Goal: Task Accomplishment & Management: Manage account settings

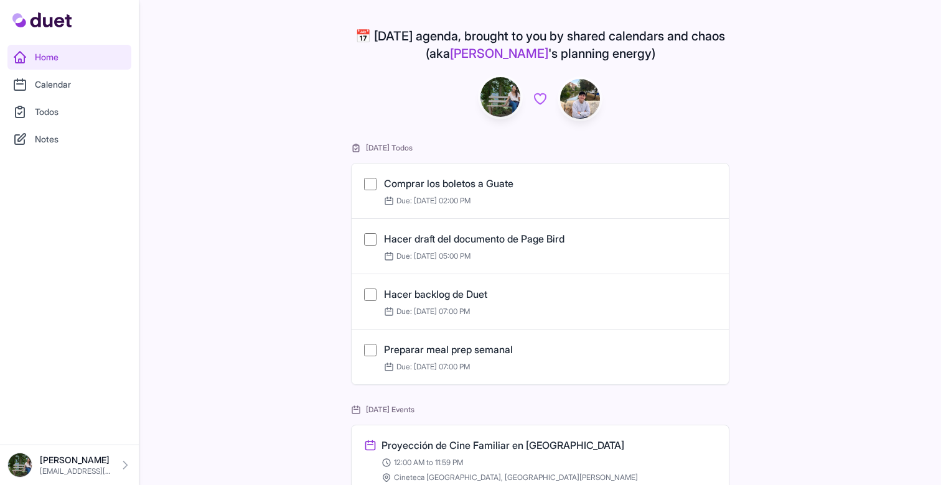
click at [40, 77] on link "Calendar" at bounding box center [69, 84] width 124 height 25
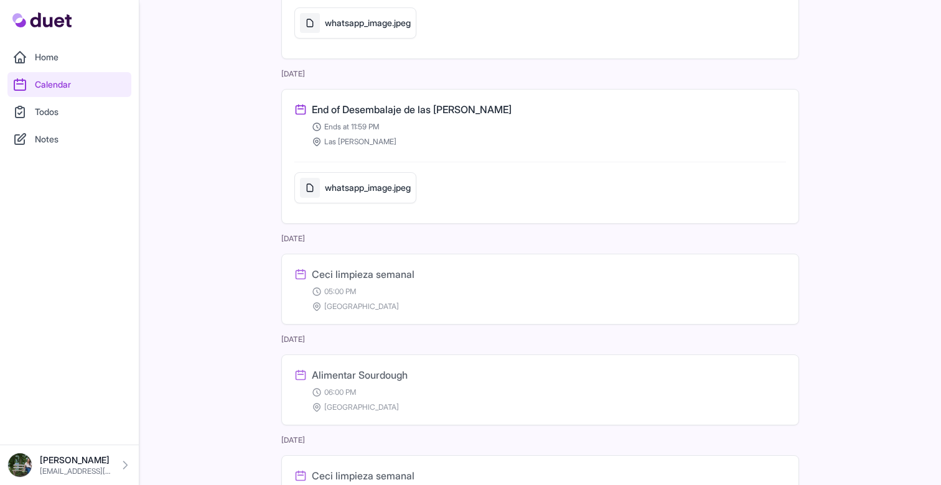
scroll to position [1262, 0]
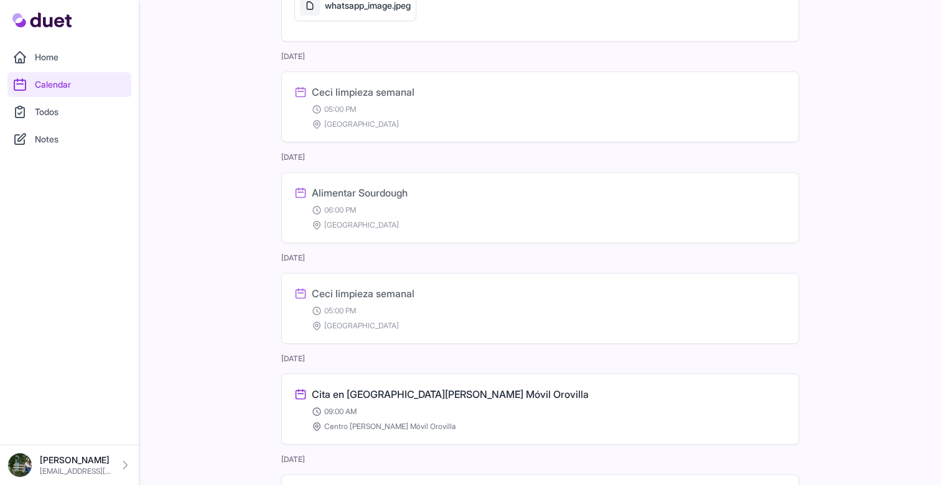
click at [385, 296] on h3 "Ceci limpieza semanal" at bounding box center [363, 293] width 103 height 15
click at [136, 208] on div "Home Calendar Todos Notes" at bounding box center [69, 222] width 139 height 445
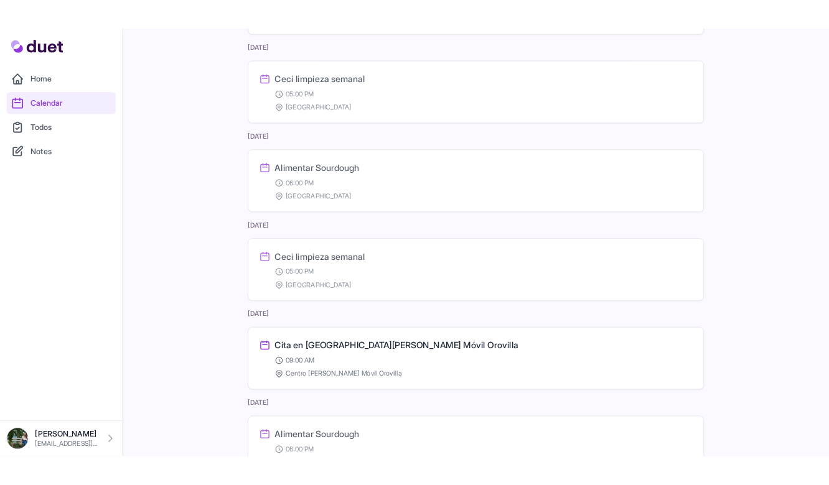
scroll to position [1298, 0]
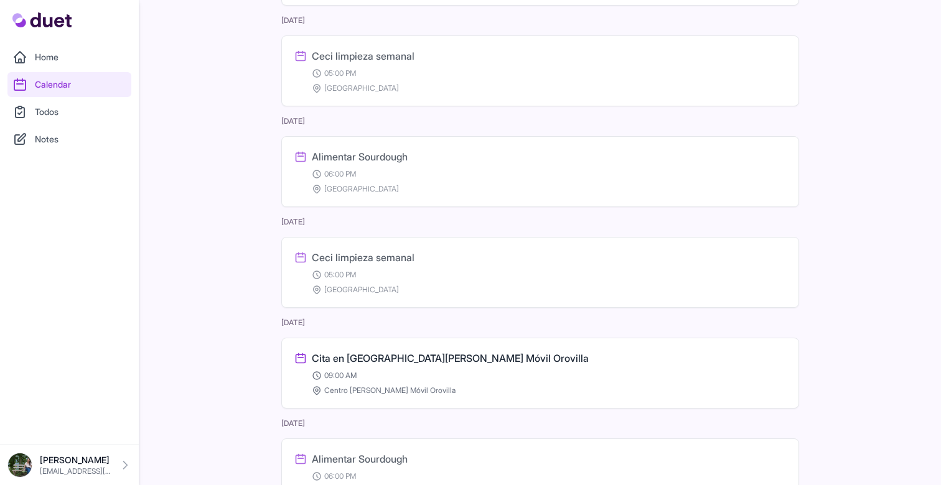
click at [380, 254] on h3 "Ceci limpieza semanal" at bounding box center [363, 257] width 103 height 15
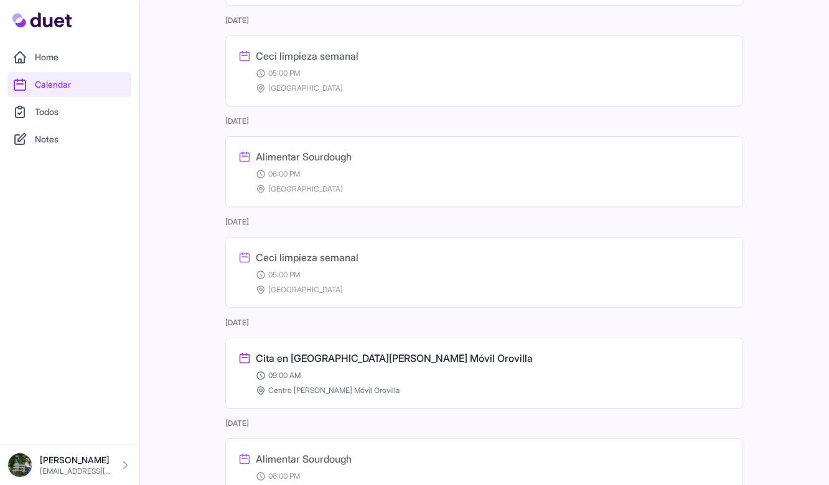
click at [57, 108] on link "Todos" at bounding box center [69, 112] width 124 height 25
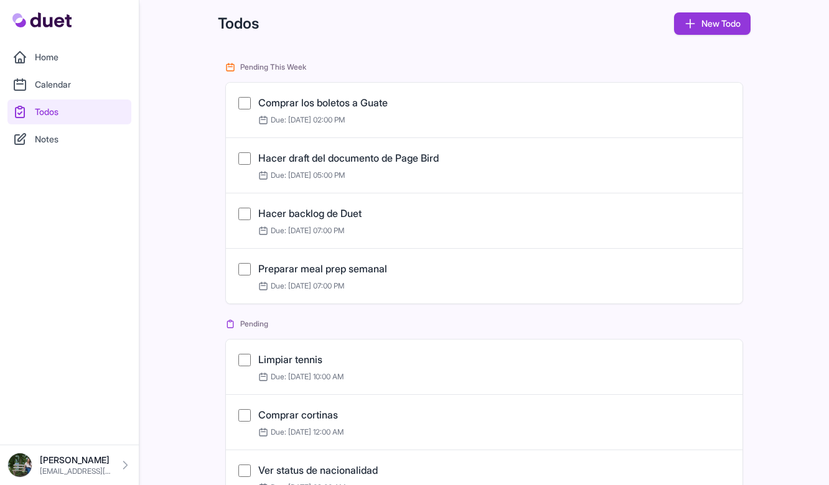
click at [317, 100] on link "Comprar los boletos a Guate" at bounding box center [322, 102] width 129 height 12
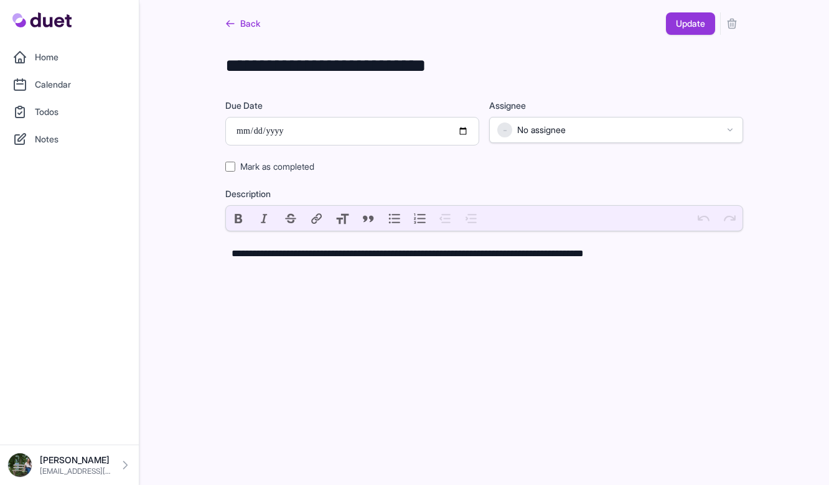
click at [243, 21] on link "Back" at bounding box center [242, 23] width 35 height 22
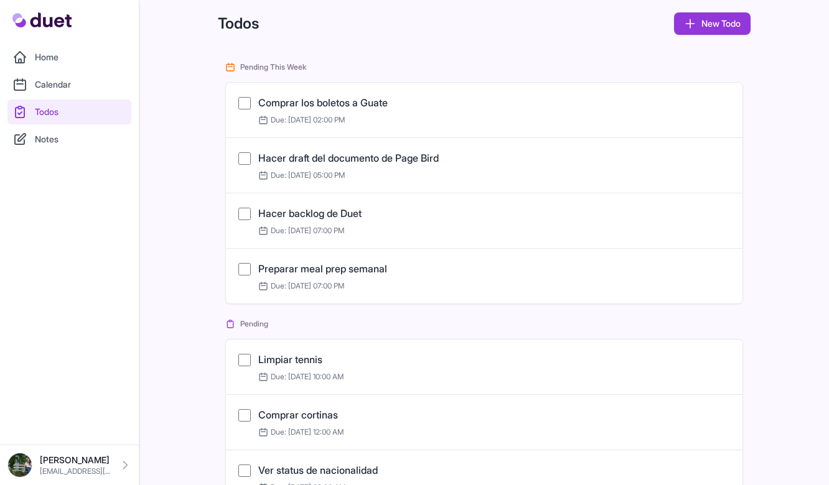
click at [93, 113] on link "Todos" at bounding box center [69, 112] width 124 height 25
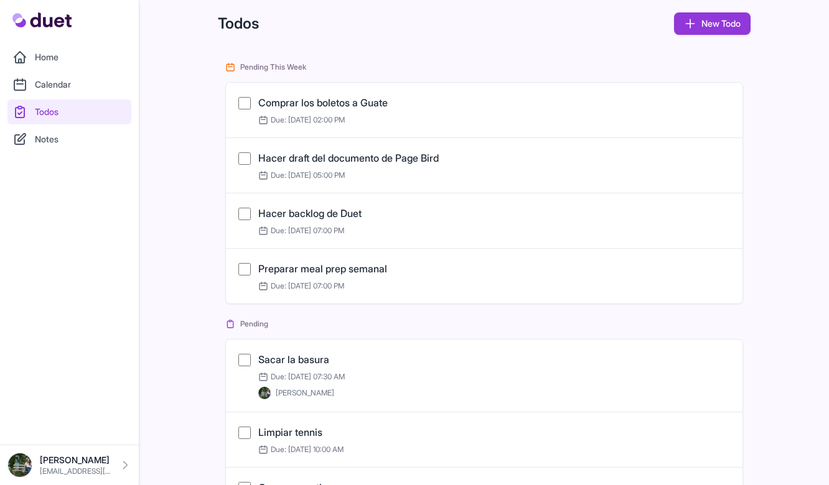
click at [304, 357] on link "Sacar la basura" at bounding box center [293, 359] width 71 height 12
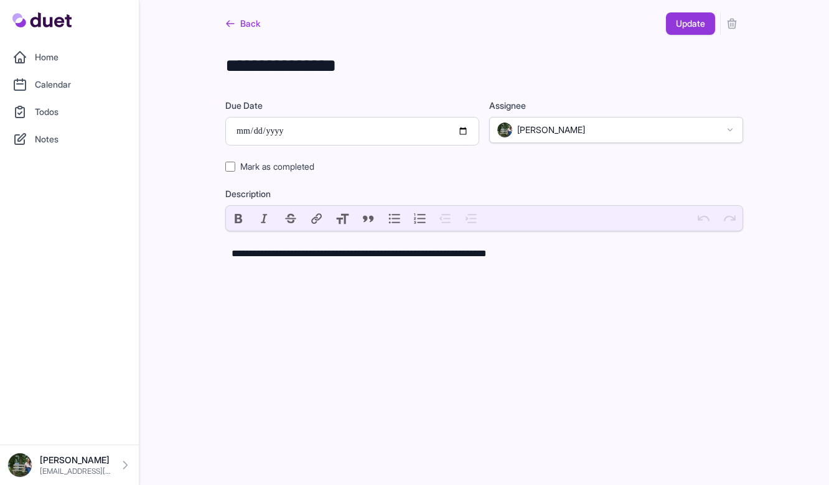
click at [257, 19] on link "Back" at bounding box center [242, 23] width 35 height 22
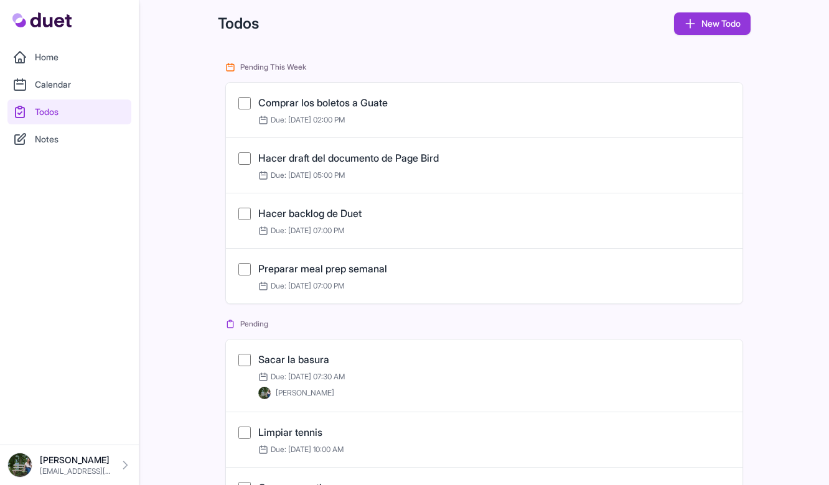
click at [281, 358] on link "Sacar la basura" at bounding box center [293, 359] width 71 height 12
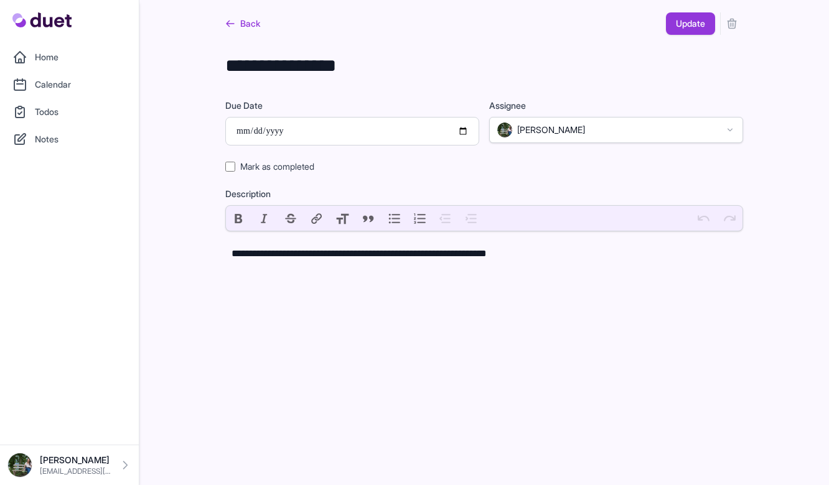
click at [729, 24] on icon "submit" at bounding box center [731, 23] width 12 height 12
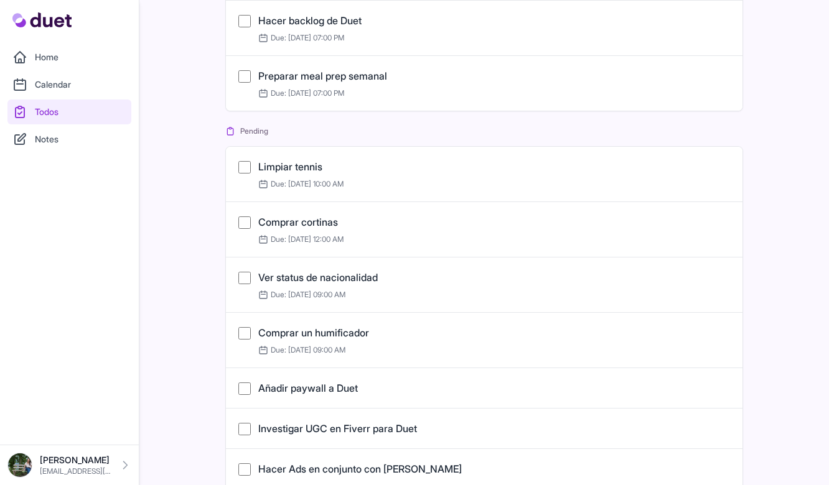
scroll to position [193, 0]
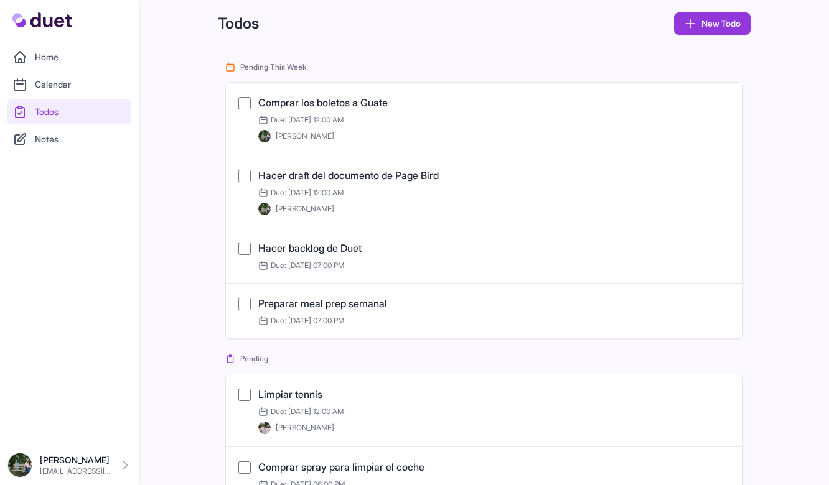
scroll to position [228, 0]
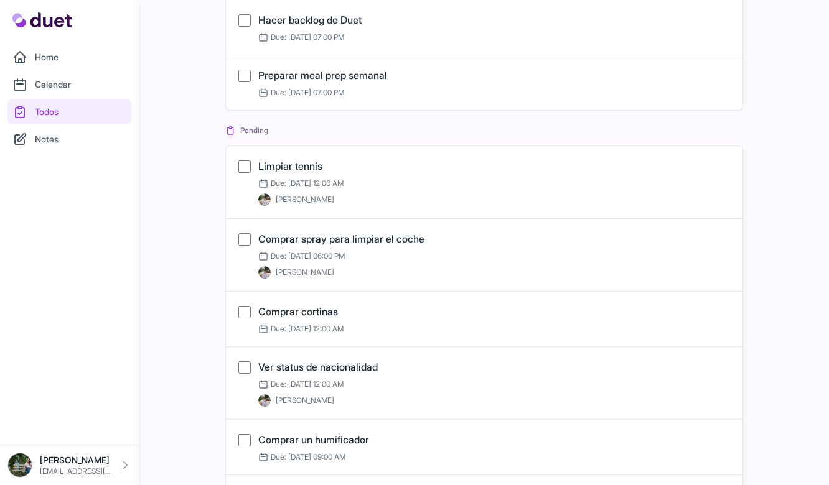
click at [378, 239] on link "Comprar spray para limpiar el coche" at bounding box center [341, 239] width 166 height 12
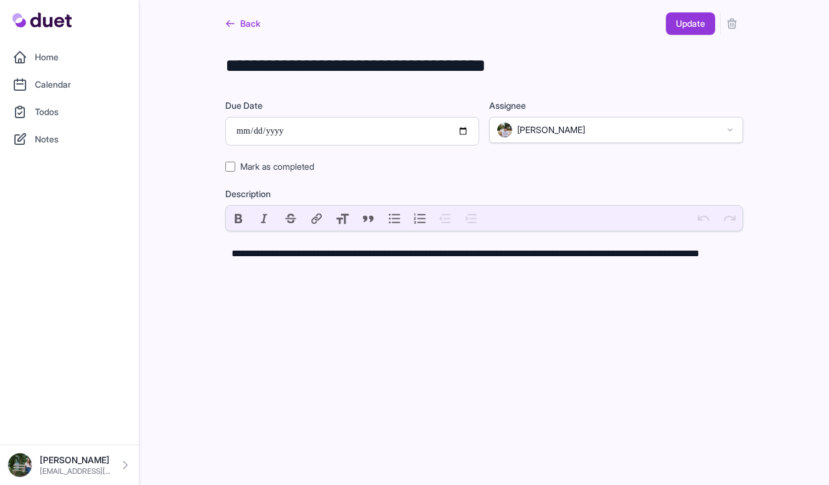
click at [740, 24] on button "submit" at bounding box center [731, 23] width 22 height 22
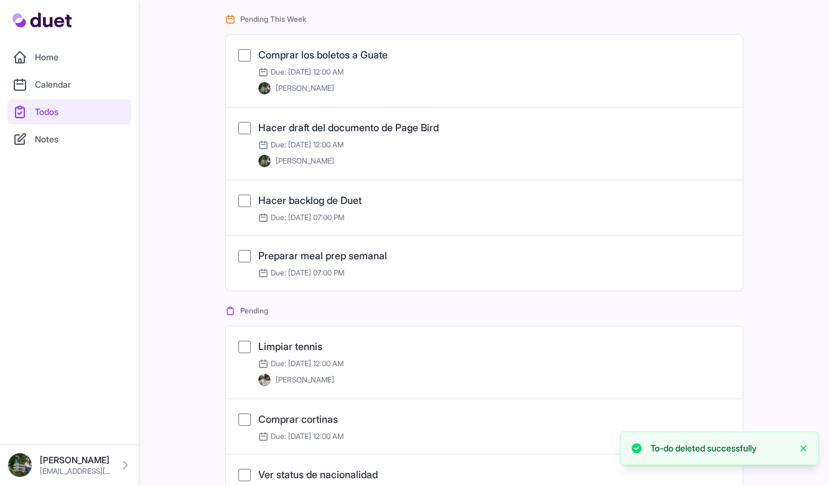
scroll to position [149, 0]
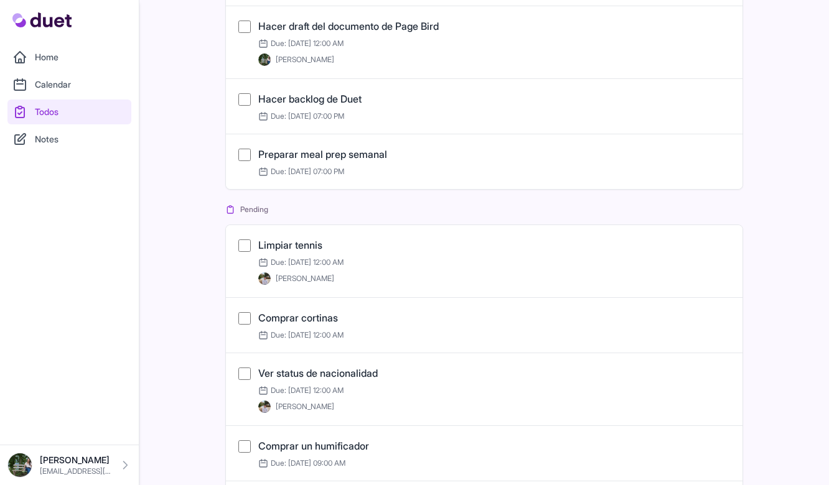
click at [299, 243] on link "Limpiar tennis" at bounding box center [290, 245] width 64 height 12
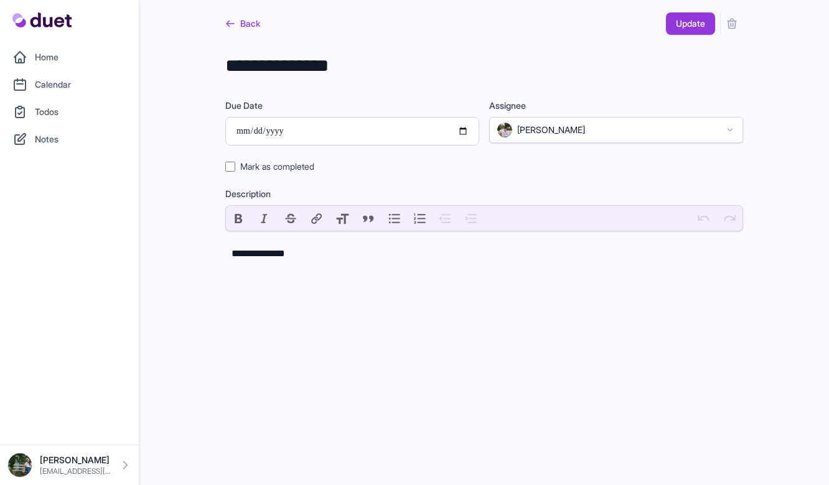
click at [738, 27] on button "submit" at bounding box center [731, 23] width 22 height 22
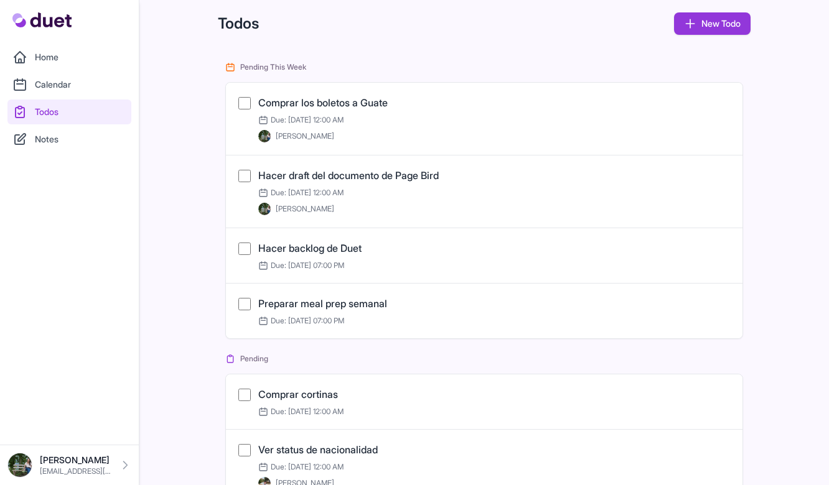
click at [57, 85] on link "Calendar" at bounding box center [69, 84] width 124 height 25
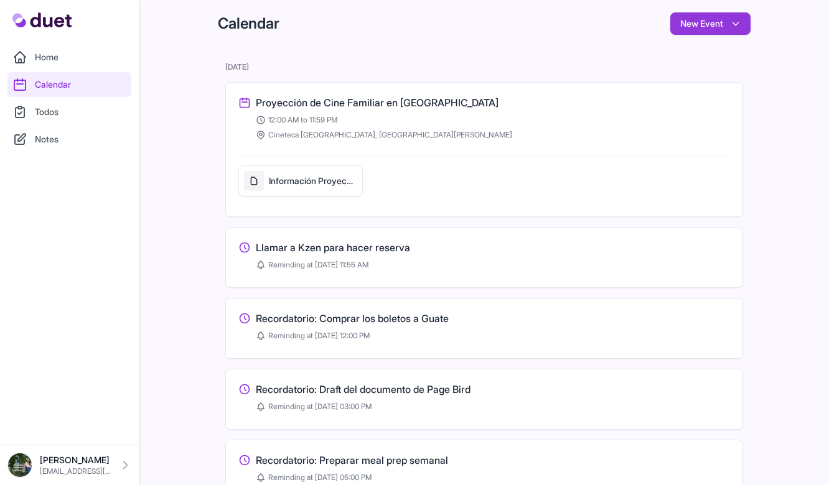
click at [65, 58] on link "Home" at bounding box center [69, 57] width 124 height 25
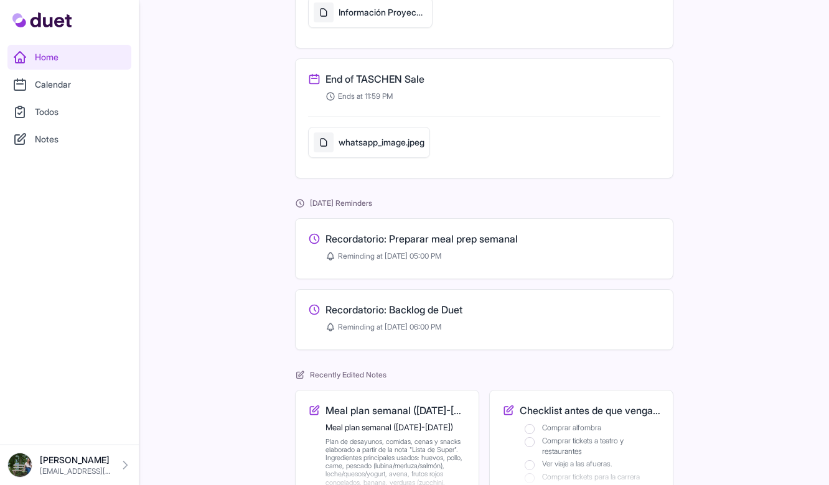
scroll to position [604, 0]
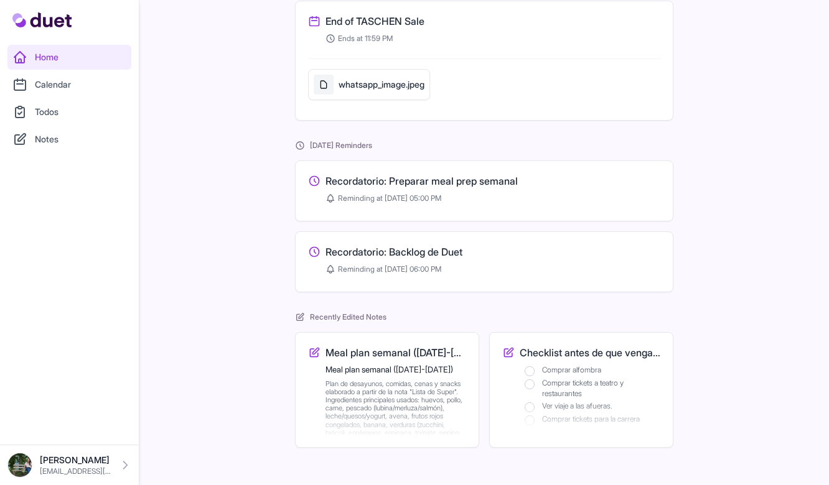
click at [55, 90] on link "Calendar" at bounding box center [69, 84] width 124 height 25
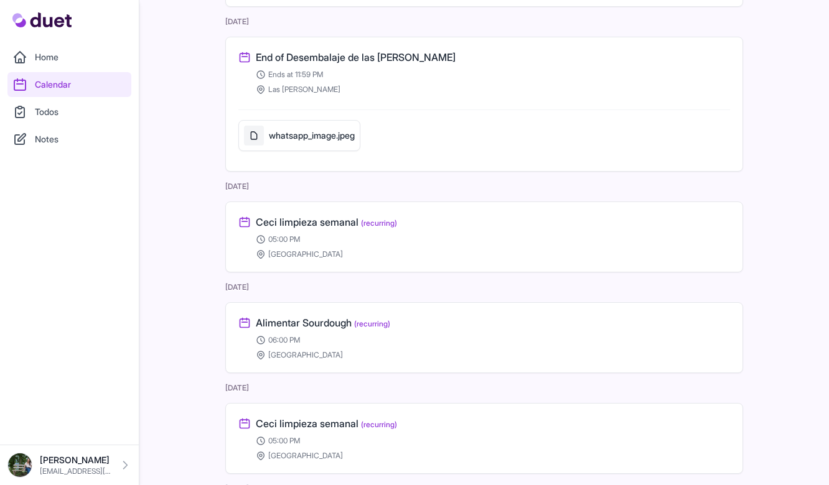
scroll to position [1349, 0]
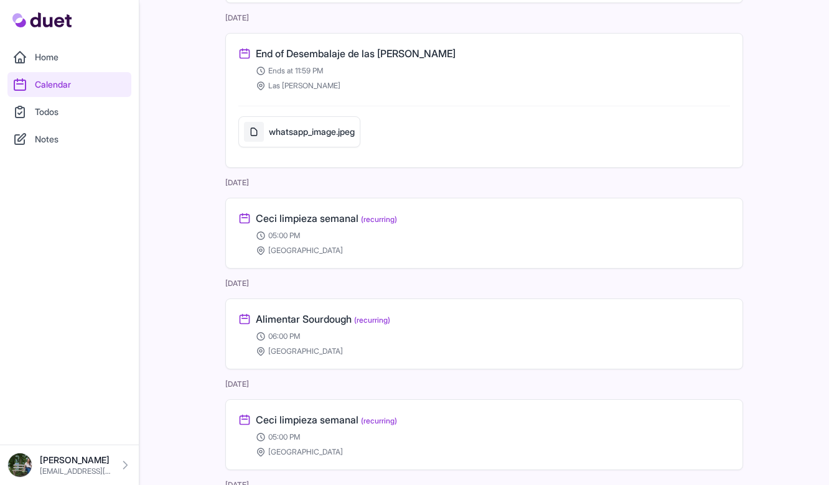
click at [342, 220] on h3 "[PERSON_NAME] semanal (recurring)" at bounding box center [326, 218] width 141 height 15
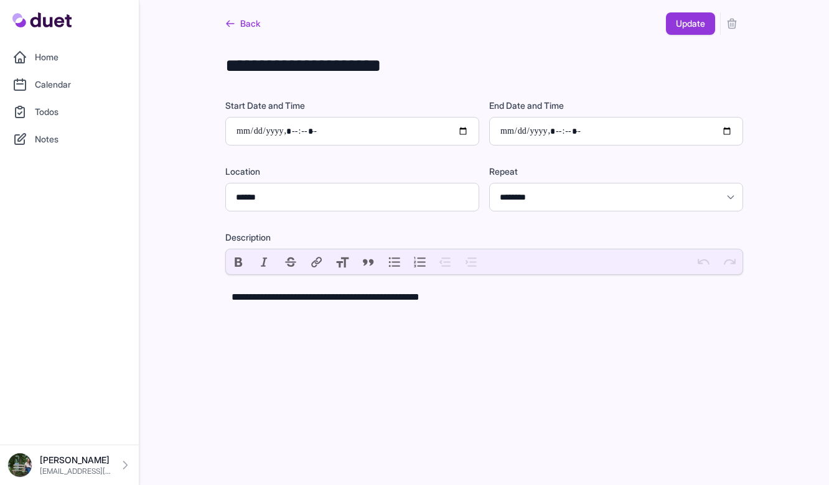
click at [239, 16] on link "Back" at bounding box center [242, 23] width 35 height 22
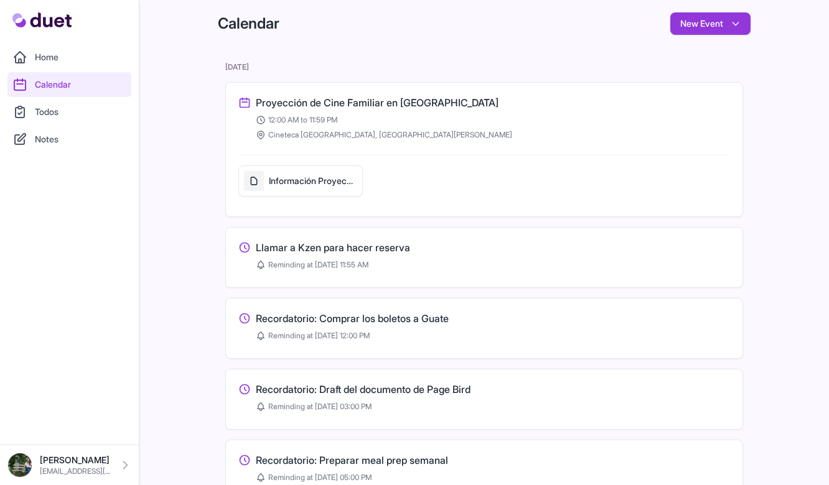
click at [55, 104] on link "Todos" at bounding box center [69, 112] width 124 height 25
